Goal: Information Seeking & Learning: Learn about a topic

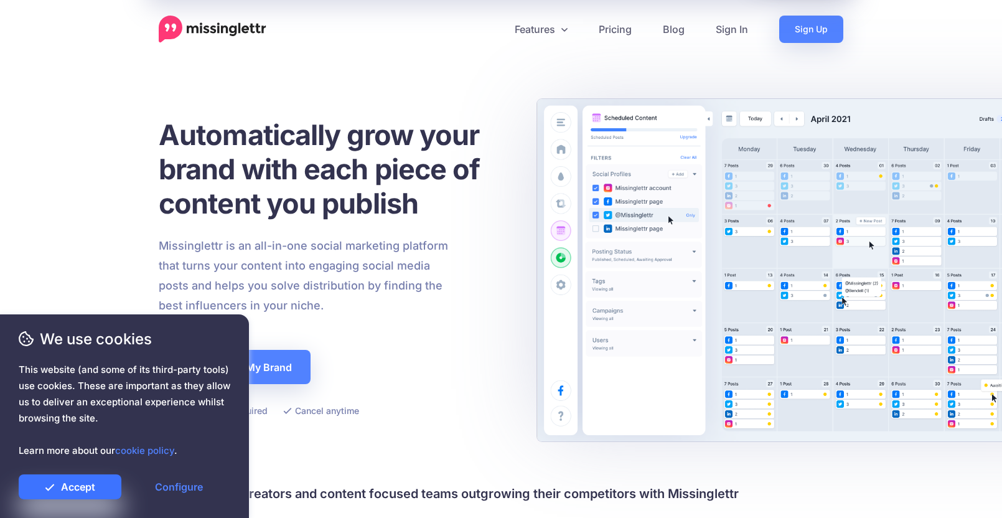
drag, startPoint x: 67, startPoint y: 486, endPoint x: 142, endPoint y: 472, distance: 76.5
click at [67, 486] on link "Accept" at bounding box center [70, 486] width 103 height 25
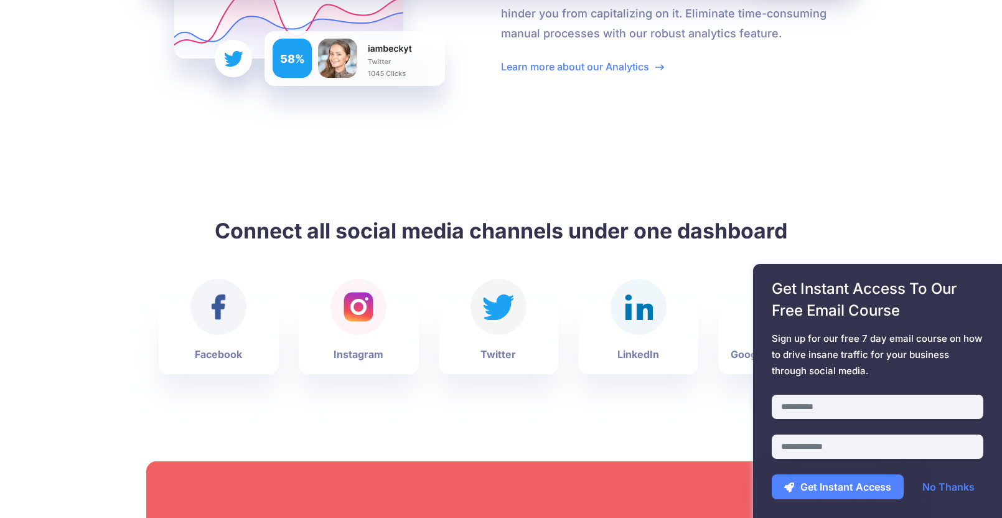
scroll to position [2658, 0]
click at [958, 487] on link "No Thanks" at bounding box center [948, 486] width 77 height 25
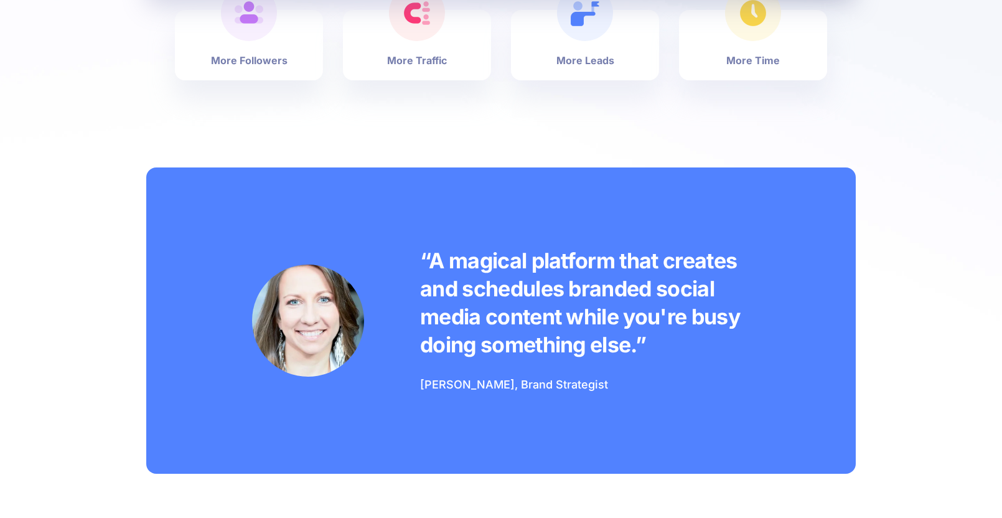
scroll to position [0, 0]
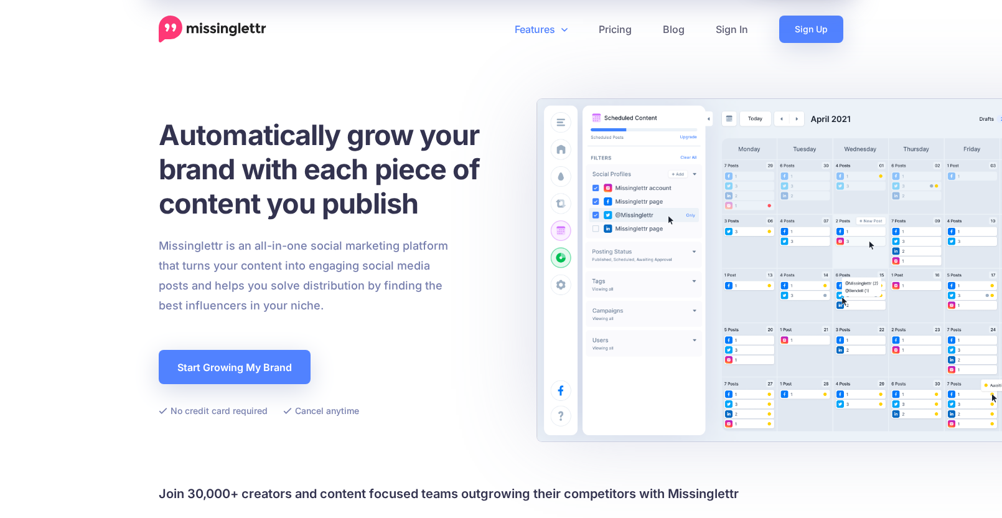
click at [560, 33] on link "Features" at bounding box center [541, 29] width 84 height 27
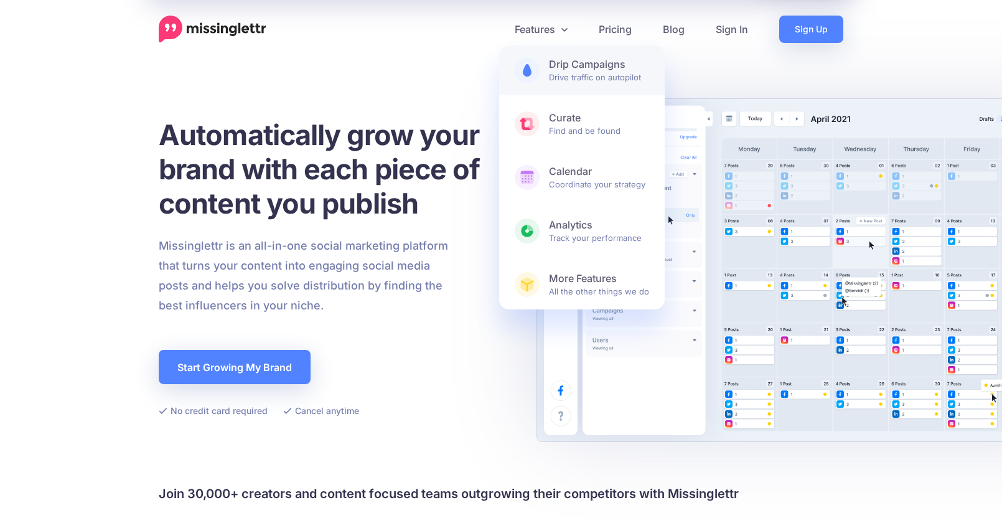
click at [563, 71] on span "Drip Campaigns Drive traffic on autopilot" at bounding box center [599, 70] width 100 height 25
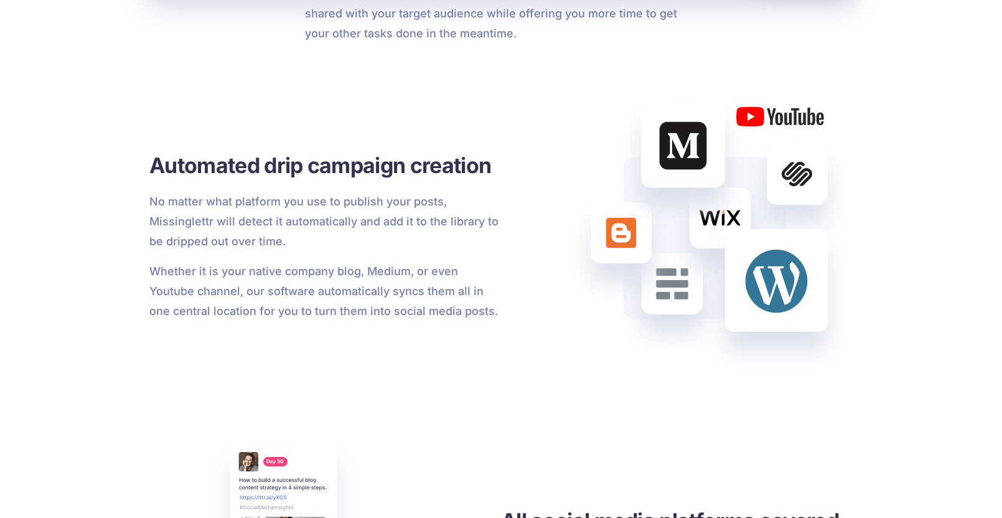
scroll to position [1122, 0]
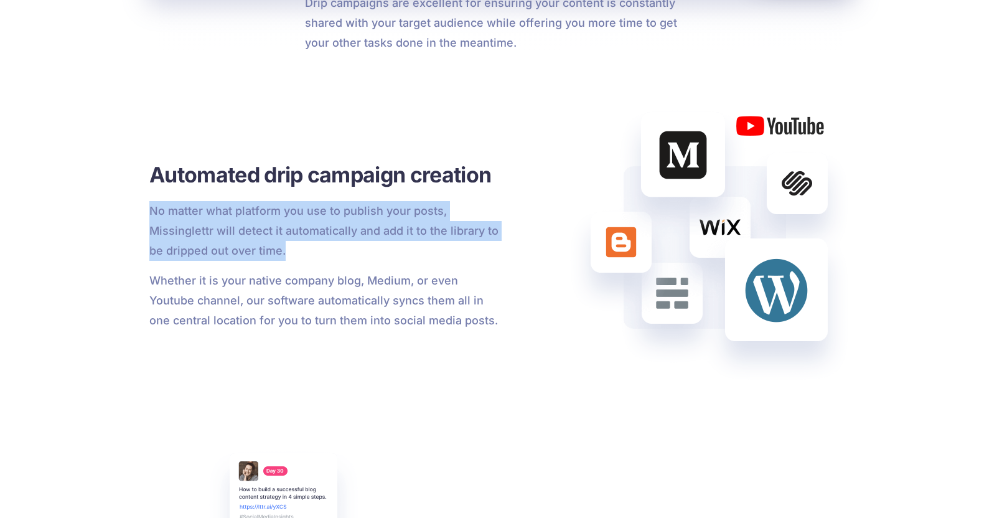
drag, startPoint x: 319, startPoint y: 245, endPoint x: 169, endPoint y: 200, distance: 157.1
click at [175, 200] on div "Automated drip campaign creation No matter what platform you use to publish you…" at bounding box center [325, 246] width 352 height 170
click at [153, 202] on p "No matter what platform you use to publish your posts, Missinglettr will detect…" at bounding box center [325, 231] width 352 height 60
drag, startPoint x: 146, startPoint y: 209, endPoint x: 320, endPoint y: 246, distance: 178.7
click at [320, 246] on div "Drip Campaigns Social Media Drip Campaigns Receive insane inbound traffic and e…" at bounding box center [501, 469] width 1002 height 2984
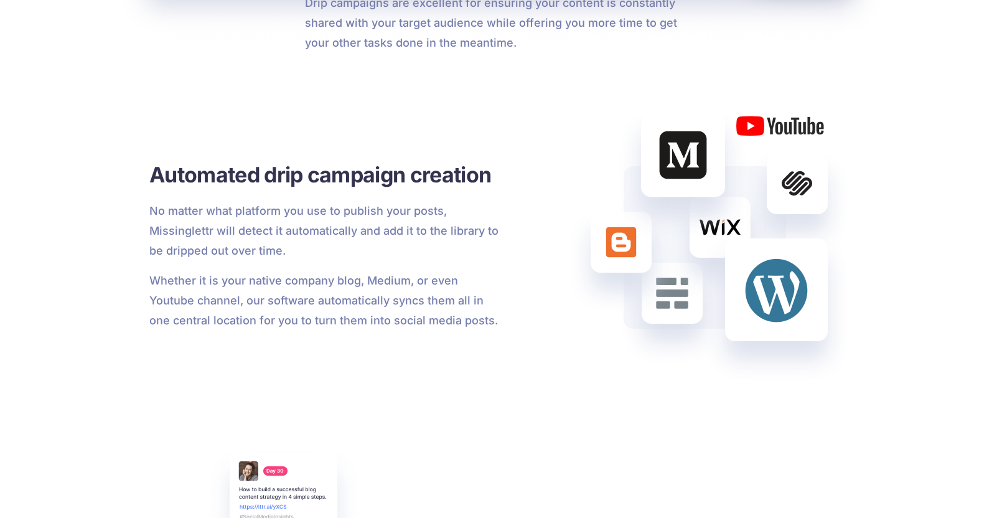
drag, startPoint x: 321, startPoint y: 246, endPoint x: 430, endPoint y: 255, distance: 109.3
click at [331, 246] on p "No matter what platform you use to publish your posts, Missinglettr will detect…" at bounding box center [325, 231] width 352 height 60
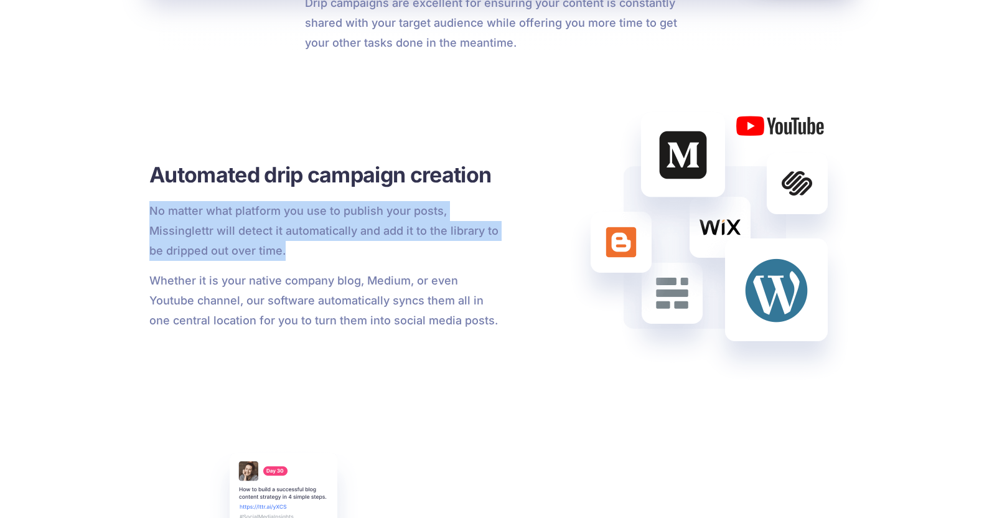
drag, startPoint x: 427, startPoint y: 255, endPoint x: 136, endPoint y: 202, distance: 295.9
click at [136, 202] on div "Drip Campaigns Social Media Drip Campaigns Receive insane inbound traffic and e…" at bounding box center [501, 469] width 1002 height 2984
click at [127, 207] on div "Drip Campaigns Social Media Drip Campaigns Receive insane inbound traffic and e…" at bounding box center [501, 469] width 1002 height 2984
drag, startPoint x: 144, startPoint y: 213, endPoint x: 307, endPoint y: 245, distance: 165.5
click at [305, 244] on div "Drip Campaigns Social Media Drip Campaigns Receive insane inbound traffic and e…" at bounding box center [501, 469] width 1002 height 2984
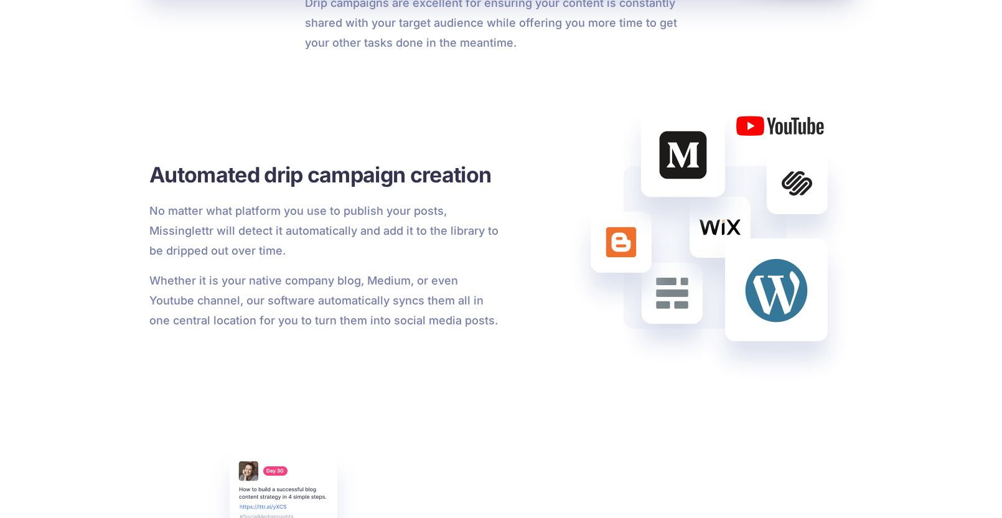
click at [388, 273] on p "Whether it is your native company blog, Medium, or even Youtube channel, our so…" at bounding box center [325, 301] width 352 height 60
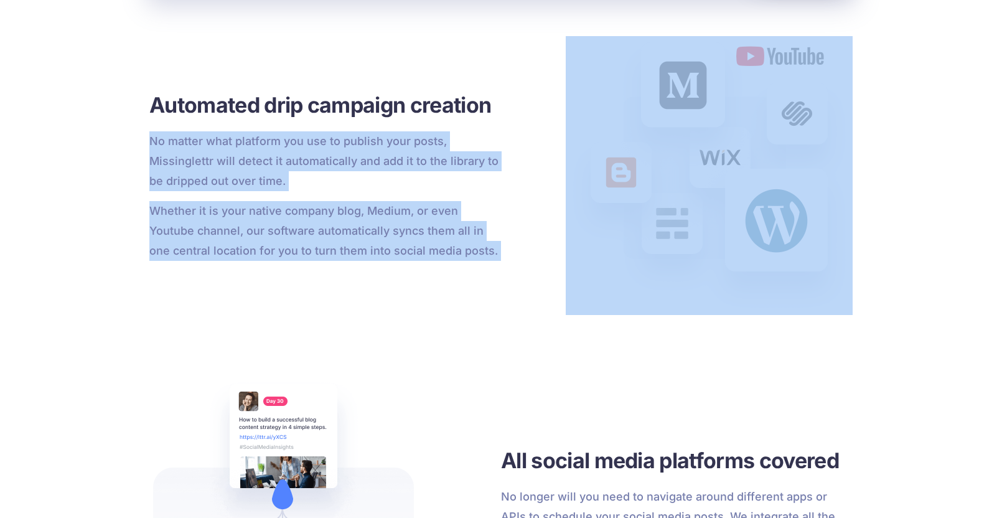
drag, startPoint x: 527, startPoint y: 259, endPoint x: 129, endPoint y: 144, distance: 413.8
click at [129, 144] on div "Drip Campaigns Social Media Drip Campaigns Receive insane inbound traffic and e…" at bounding box center [501, 399] width 1002 height 2984
click at [129, 144] on div "Drip Campaigns Social Media Drip Campaigns Receive insane inbound traffic and e…" at bounding box center [501, 400] width 1002 height 2984
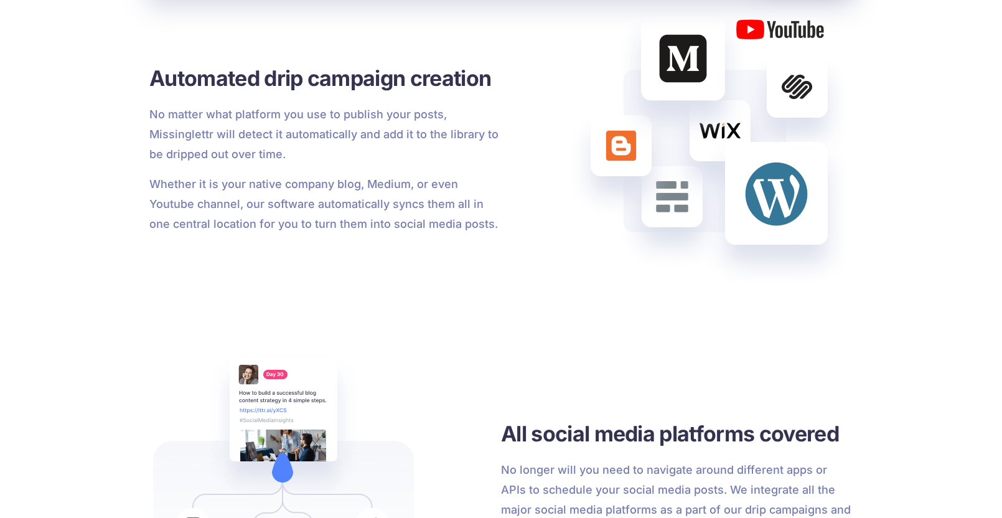
scroll to position [0, 0]
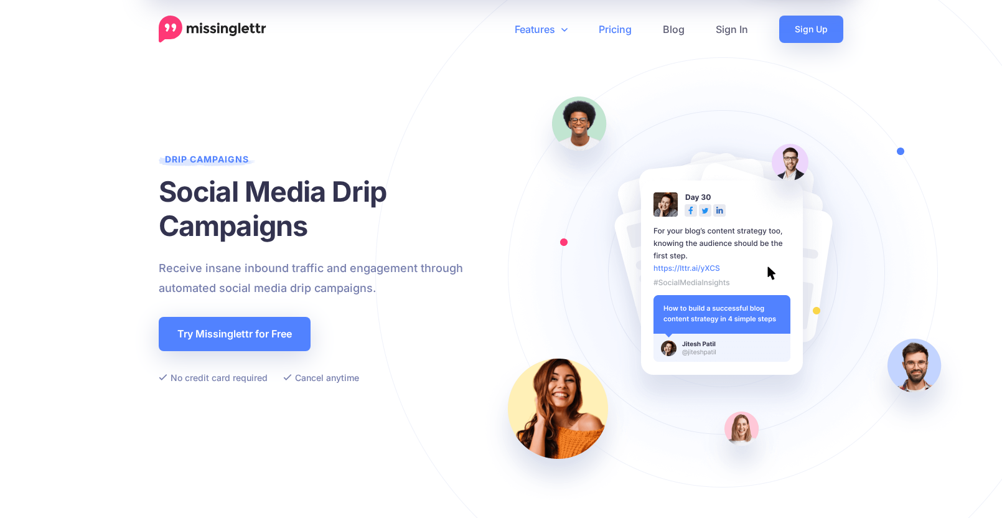
click at [609, 30] on link "Pricing" at bounding box center [615, 29] width 64 height 27
